Goal: Information Seeking & Learning: Learn about a topic

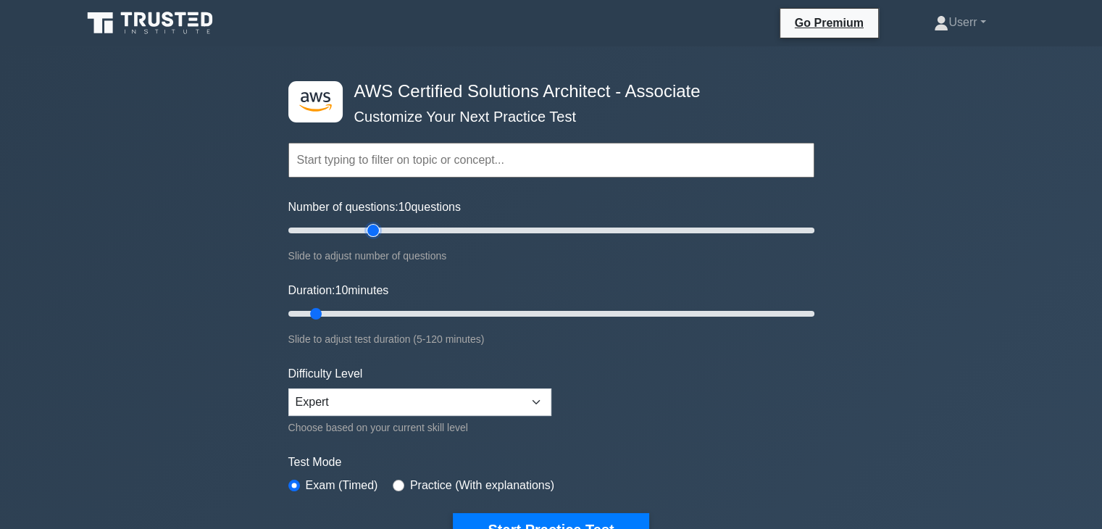
click at [371, 227] on input "Number of questions: 10 questions" at bounding box center [551, 230] width 526 height 17
type input "40"
click at [390, 228] on input "Number of questions: 40 questions" at bounding box center [551, 230] width 526 height 17
click at [371, 311] on input "Duration: 20 minutes" at bounding box center [551, 313] width 526 height 17
click at [432, 313] on input "Duration: 20 minutes" at bounding box center [551, 313] width 526 height 17
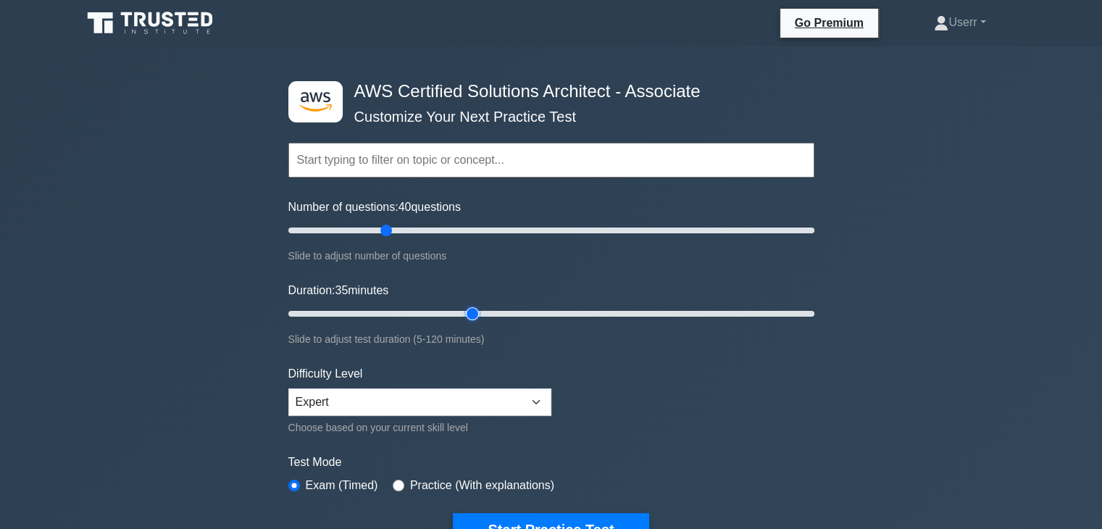
type input "45"
click at [470, 317] on input "Duration: 35 minutes" at bounding box center [551, 313] width 526 height 17
click at [530, 517] on button "Start Practice Test" at bounding box center [551, 529] width 196 height 33
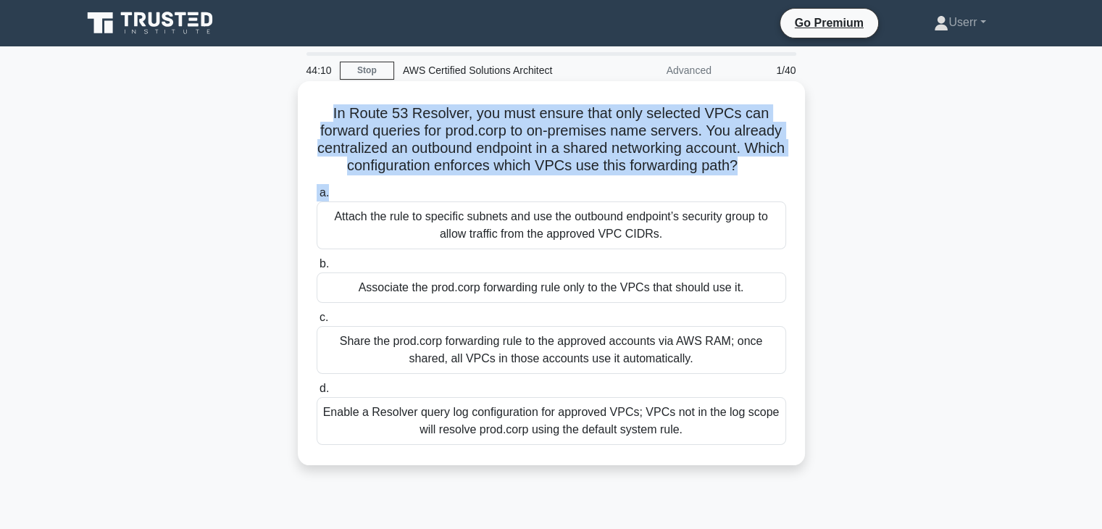
drag, startPoint x: 356, startPoint y: 114, endPoint x: 562, endPoint y: 204, distance: 224.9
click at [562, 204] on div "In Route 53 Resolver, you must ensure that only selected VPCs can forward queri…" at bounding box center [551, 273] width 495 height 372
click at [737, 175] on icon ".spinner_0XTQ{transform-origin:center;animation:spinner_y6GP .75s linear infini…" at bounding box center [745, 166] width 17 height 17
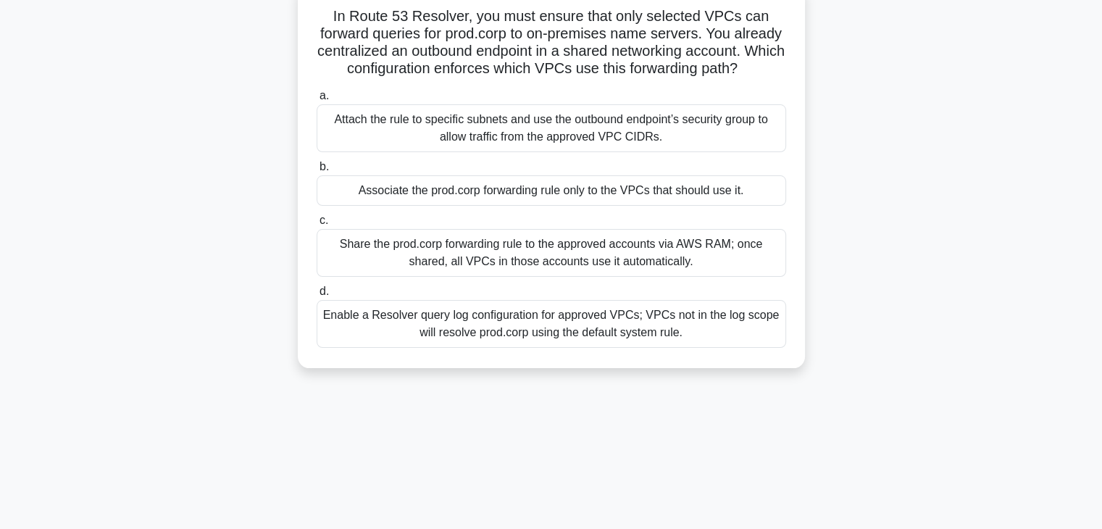
scroll to position [96, 0]
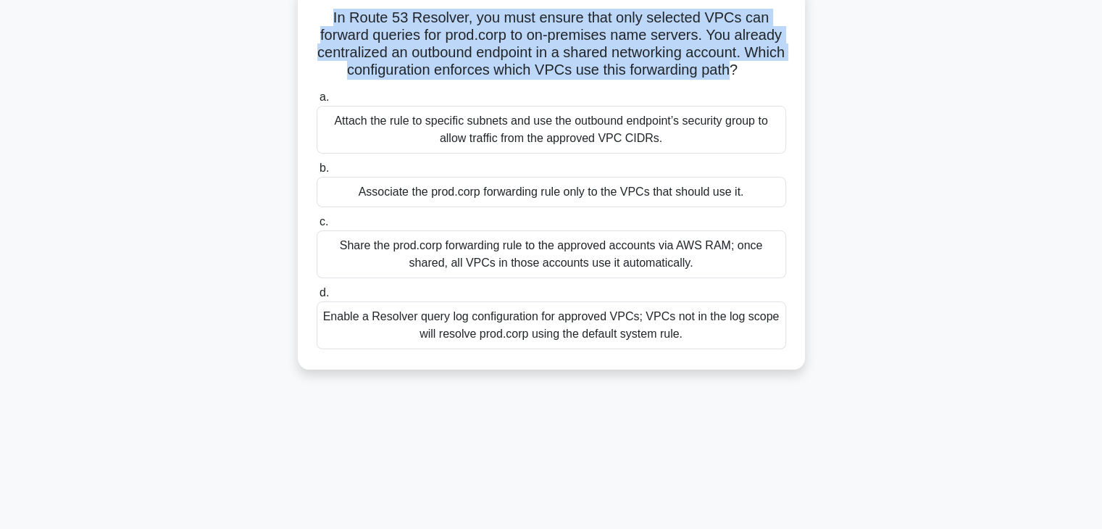
drag, startPoint x: 326, startPoint y: 18, endPoint x: 552, endPoint y: 88, distance: 236.7
click at [552, 80] on h5 "In Route 53 Resolver, you must ensure that only selected VPCs can forward queri…" at bounding box center [551, 44] width 472 height 71
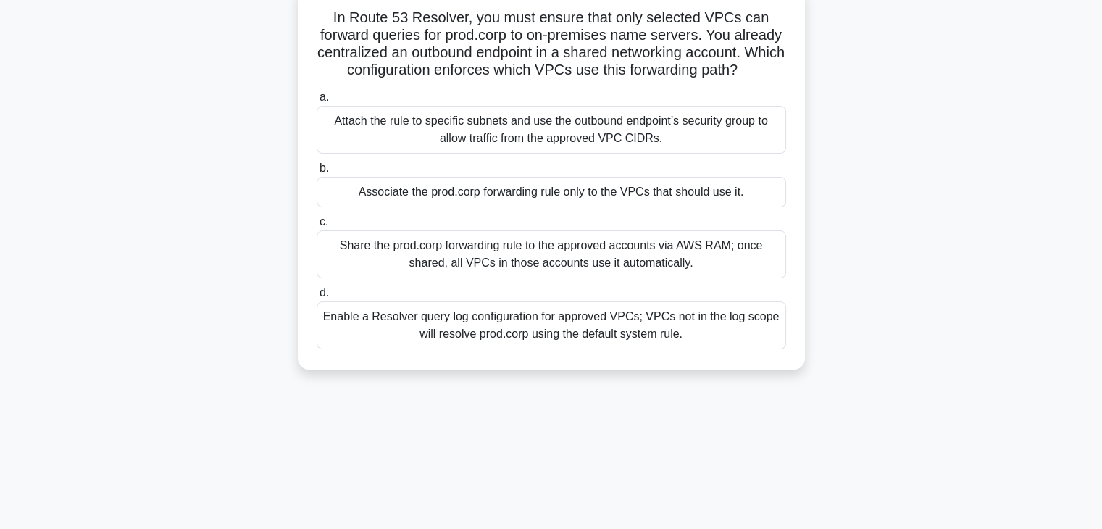
drag, startPoint x: 333, startPoint y: 13, endPoint x: 570, endPoint y: 90, distance: 249.0
click at [570, 80] on h5 "In Route 53 Resolver, you must ensure that only selected VPCs can forward queri…" at bounding box center [551, 44] width 472 height 71
click at [737, 80] on icon ".spinner_0XTQ{transform-origin:center;animation:spinner_y6GP .75s linear infini…" at bounding box center [745, 70] width 17 height 17
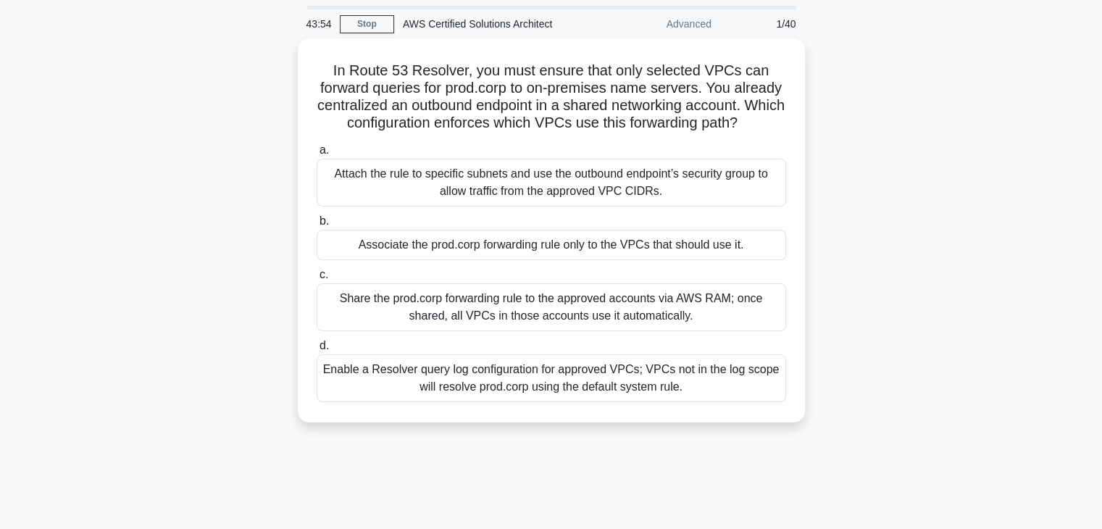
scroll to position [4, 0]
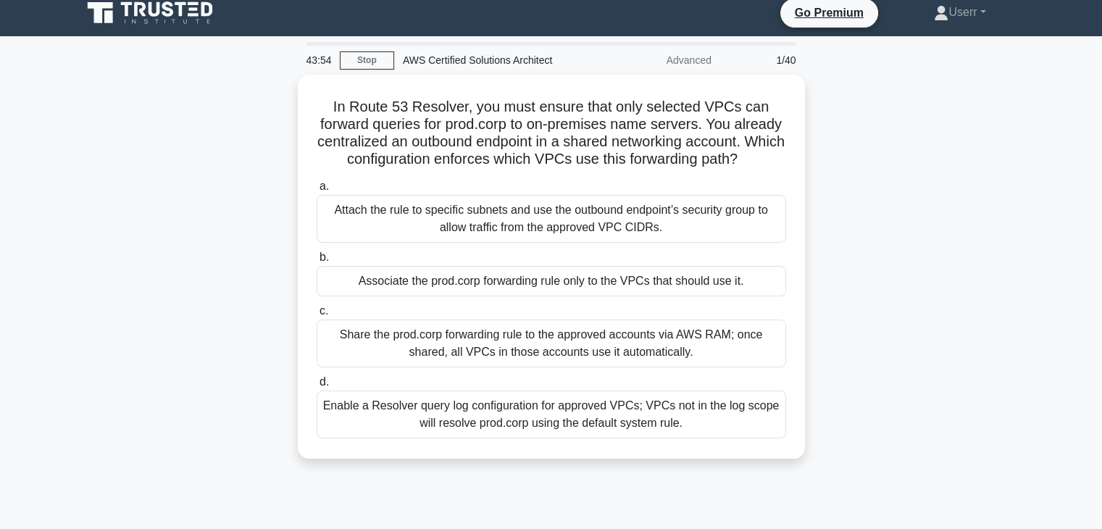
drag, startPoint x: 561, startPoint y: 90, endPoint x: 337, endPoint y: 7, distance: 239.3
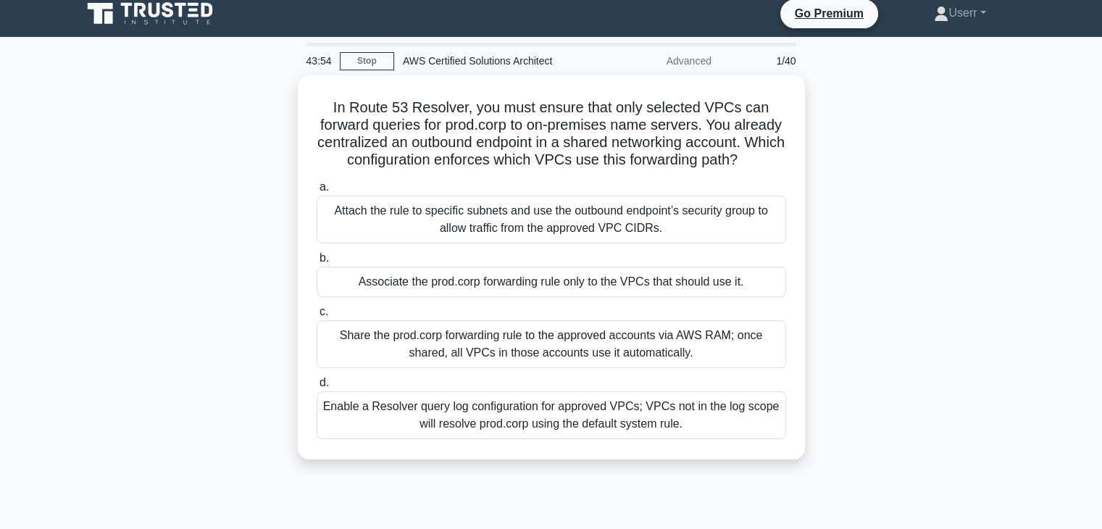
click at [337, 7] on body "Go Premium Userr" at bounding box center [551, 382] width 1102 height 782
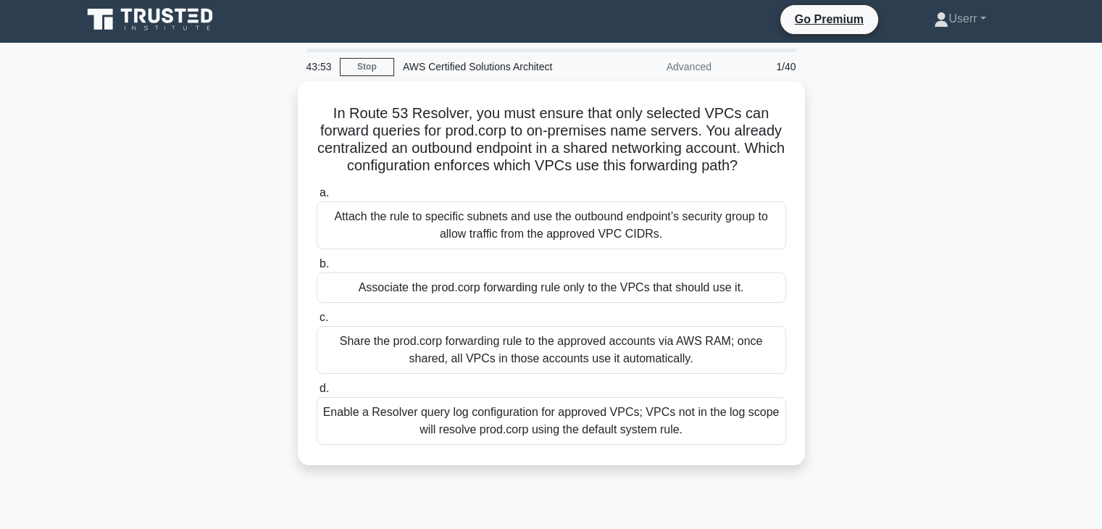
click at [275, 143] on div "In Route 53 Resolver, you must ensure that only selected VPCs can forward queri…" at bounding box center [551, 281] width 956 height 401
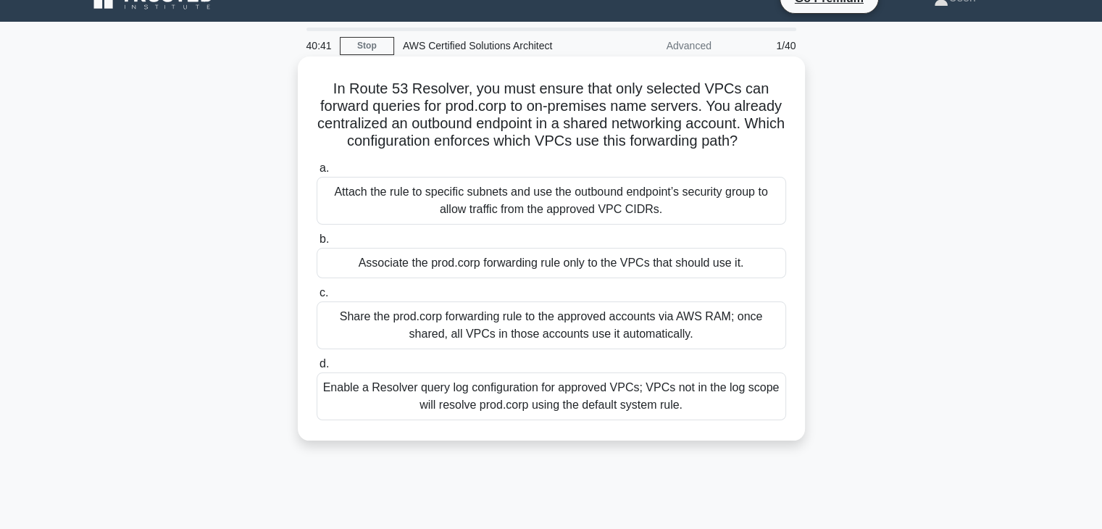
scroll to position [0, 0]
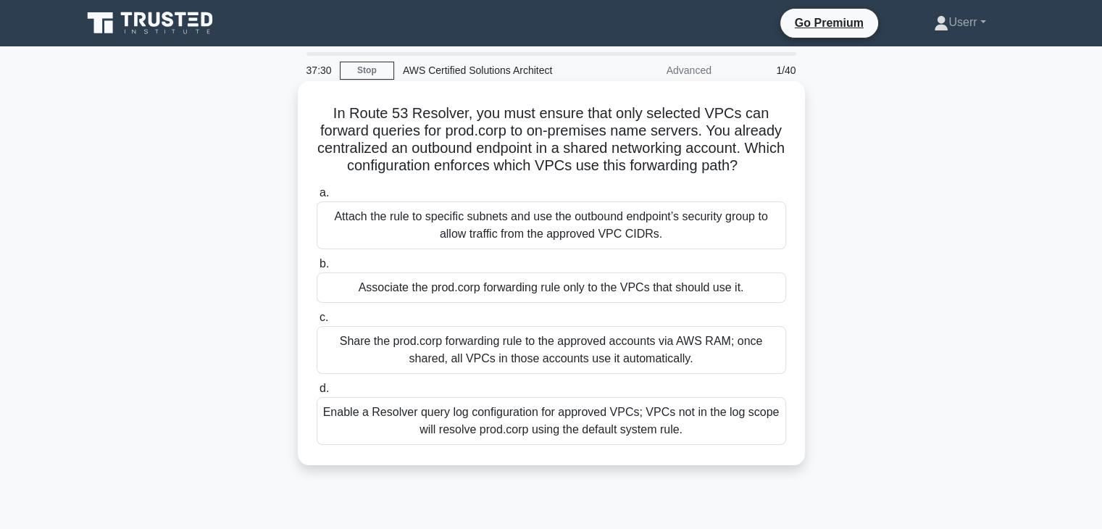
click at [511, 249] on div "Attach the rule to specific subnets and use the outbound endpoint’s security gr…" at bounding box center [551, 225] width 469 height 48
click at [317, 198] on input "a. Attach the rule to specific subnets and use the outbound endpoint’s security…" at bounding box center [317, 192] width 0 height 9
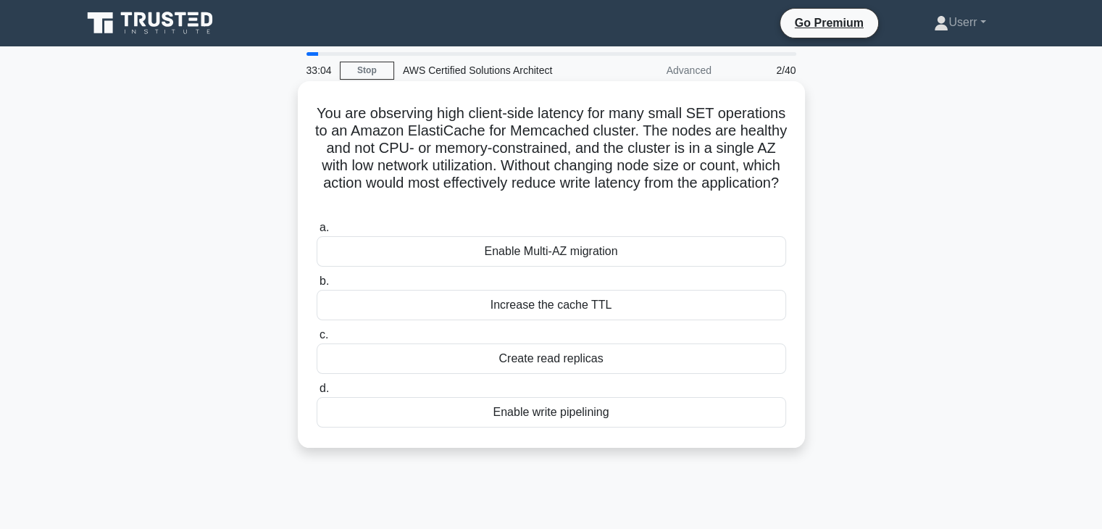
click at [493, 264] on div "Enable Multi-AZ migration" at bounding box center [551, 251] width 469 height 30
click at [317, 233] on input "a. Enable Multi-AZ migration" at bounding box center [317, 227] width 0 height 9
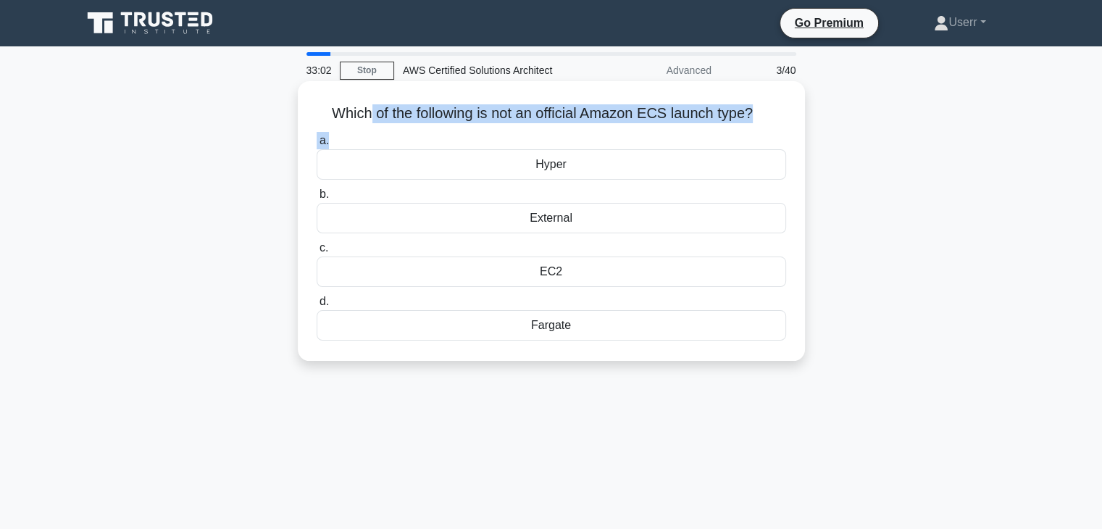
drag, startPoint x: 367, startPoint y: 102, endPoint x: 724, endPoint y: 133, distance: 357.8
click at [724, 133] on div "Which of the following is not an official Amazon ECS launch type? .spinner_0XTQ…" at bounding box center [551, 221] width 495 height 268
click at [724, 120] on h5 "Which of the following is not an official Amazon ECS launch type? .spinner_0XTQ…" at bounding box center [551, 113] width 472 height 19
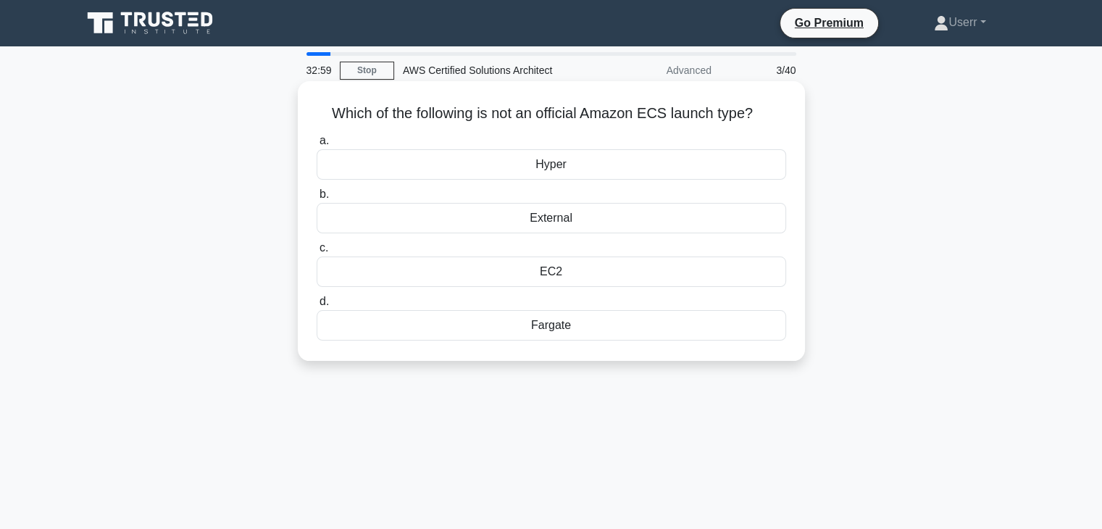
click at [563, 170] on div "Hyper" at bounding box center [551, 164] width 469 height 30
click at [317, 146] on input "a. Hyper" at bounding box center [317, 140] width 0 height 9
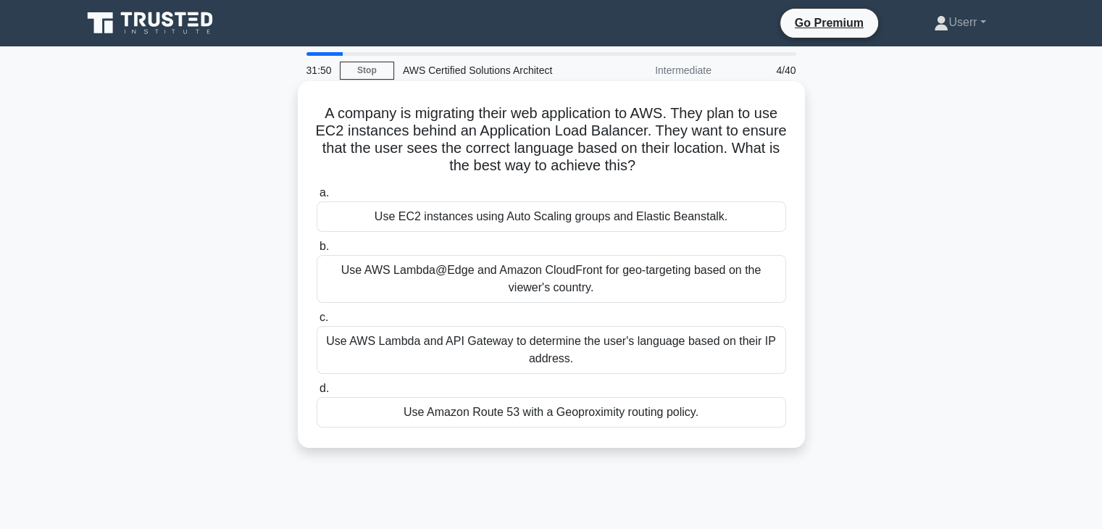
click at [493, 270] on div "Use AWS Lambda@Edge and Amazon CloudFront for geo-targeting based on the viewer…" at bounding box center [551, 279] width 469 height 48
click at [317, 251] on input "b. Use AWS Lambda@Edge and Amazon CloudFront for geo-targeting based on the vie…" at bounding box center [317, 246] width 0 height 9
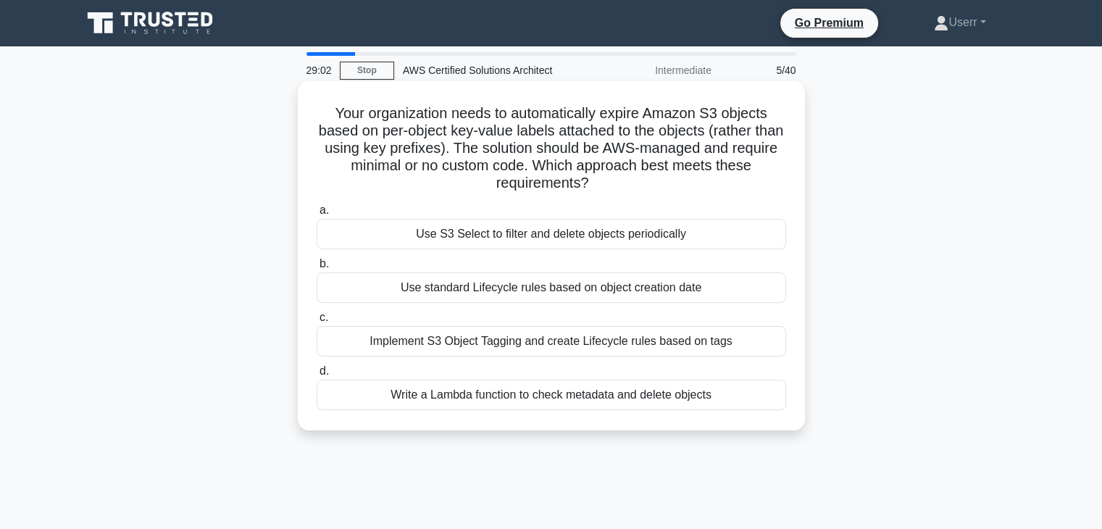
click at [414, 167] on h5 "Your organization needs to automatically expire Amazon S3 objects based on per-…" at bounding box center [551, 148] width 472 height 88
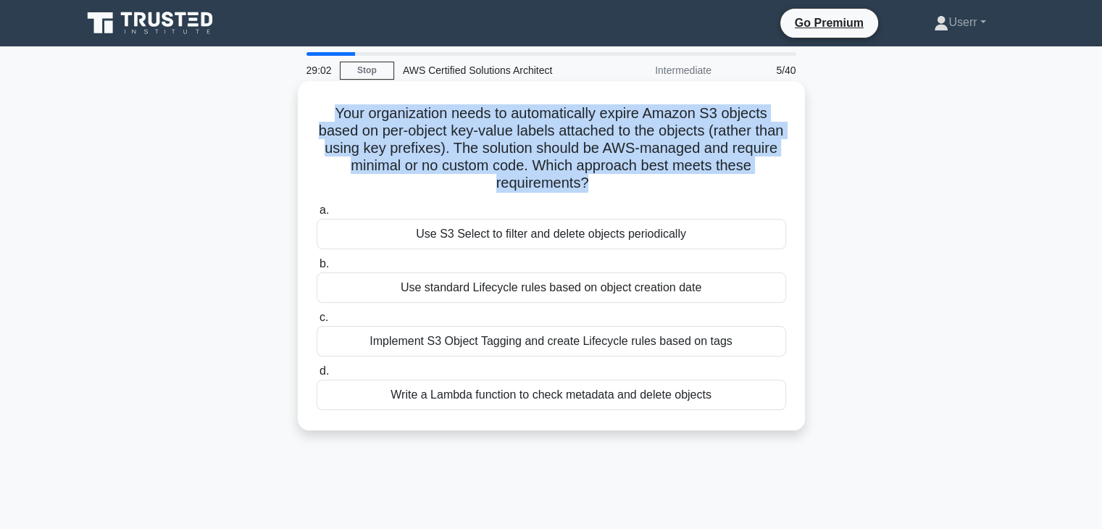
click at [414, 167] on h5 "Your organization needs to automatically expire Amazon S3 objects based on per-…" at bounding box center [551, 148] width 472 height 88
click at [429, 179] on h5 "Your organization needs to automatically expire Amazon S3 objects based on per-…" at bounding box center [551, 148] width 472 height 88
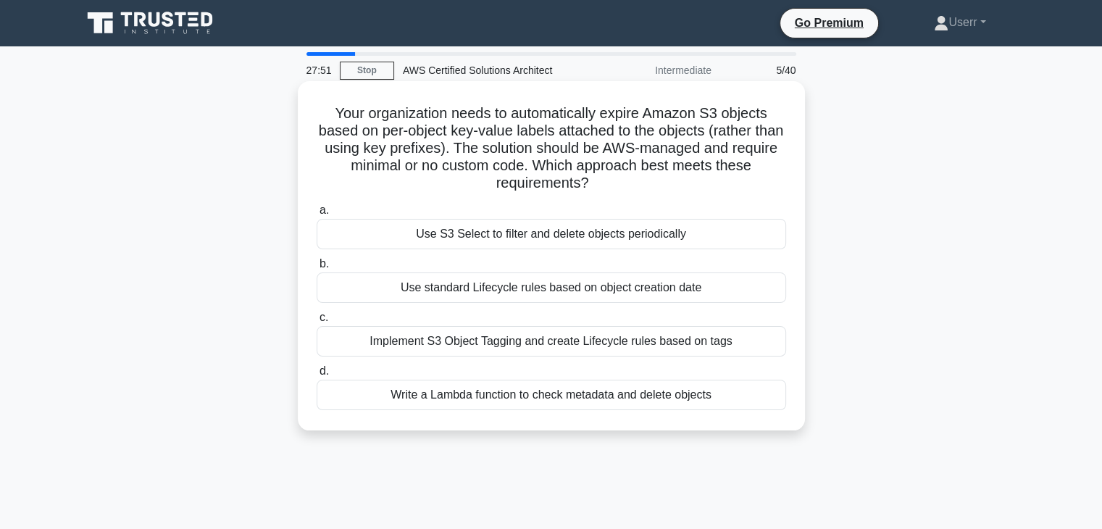
drag, startPoint x: 330, startPoint y: 114, endPoint x: 595, endPoint y: 183, distance: 273.4
click at [595, 183] on h5 "Your organization needs to automatically expire Amazon S3 objects based on per-…" at bounding box center [551, 148] width 472 height 88
click at [594, 183] on icon ".spinner_0XTQ{transform-origin:center;animation:spinner_y6GP .75s linear infini…" at bounding box center [596, 183] width 17 height 17
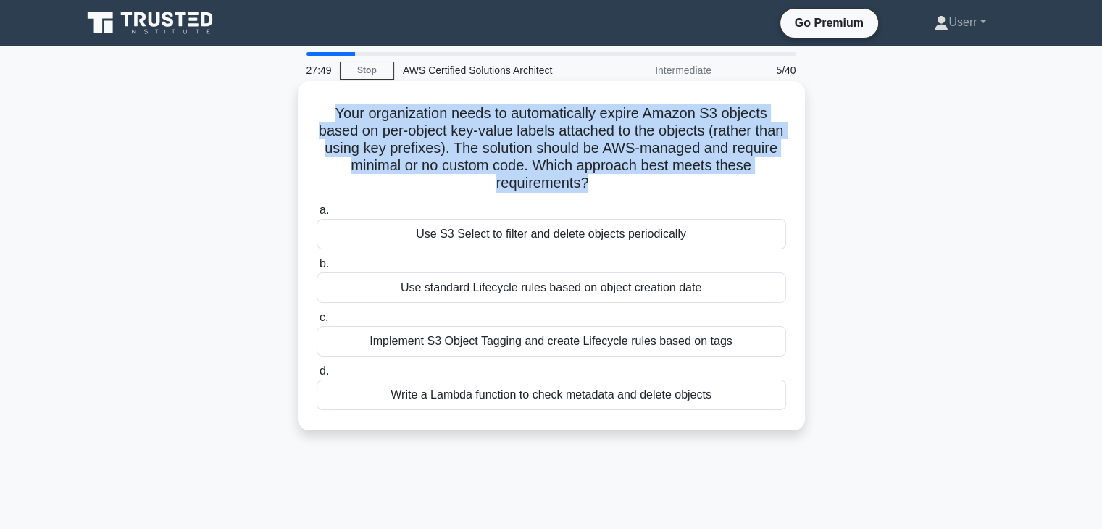
drag, startPoint x: 585, startPoint y: 180, endPoint x: 312, endPoint y: 119, distance: 279.3
click at [312, 119] on div "Your organization needs to automatically expire Amazon S3 objects based on per-…" at bounding box center [551, 256] width 495 height 338
click at [580, 177] on h5 "Your organization needs to automatically expire Amazon S3 objects based on per-…" at bounding box center [551, 148] width 472 height 88
